Goal: Navigation & Orientation: Find specific page/section

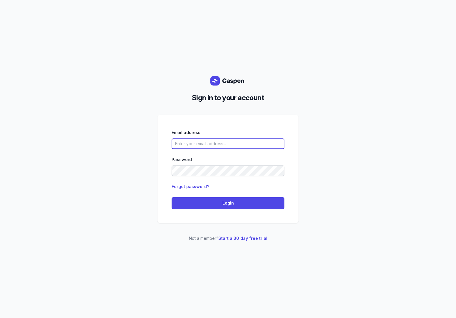
click at [216, 147] on input "email" at bounding box center [227, 143] width 113 height 11
paste input "[EMAIL_ADDRESS][DOMAIN_NAME]"
type input "[EMAIL_ADDRESS][DOMAIN_NAME]"
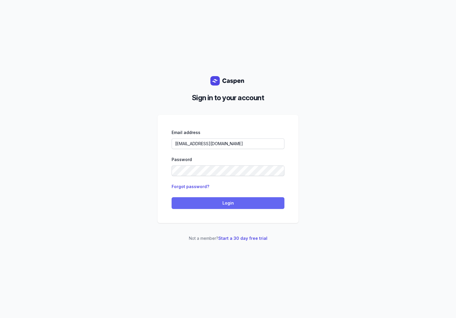
click at [197, 202] on span "Login" at bounding box center [228, 202] width 106 height 7
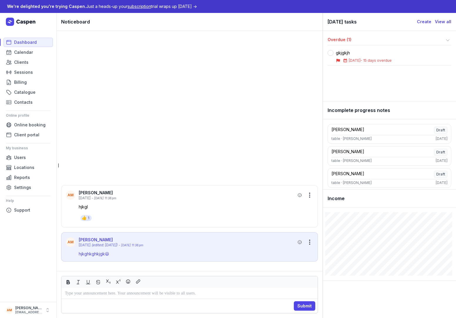
click at [41, 248] on ul "Dashboard Calendar Clients Sessions Billing Catalogue Contacts Online profile O…" at bounding box center [28, 167] width 45 height 259
click at [26, 55] on span "Calendar" at bounding box center [23, 52] width 19 height 7
select select "week"
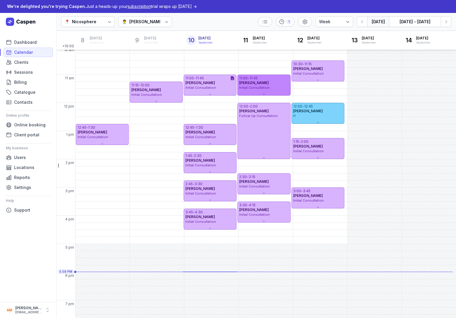
scroll to position [70, 0]
